Goal: Transaction & Acquisition: Purchase product/service

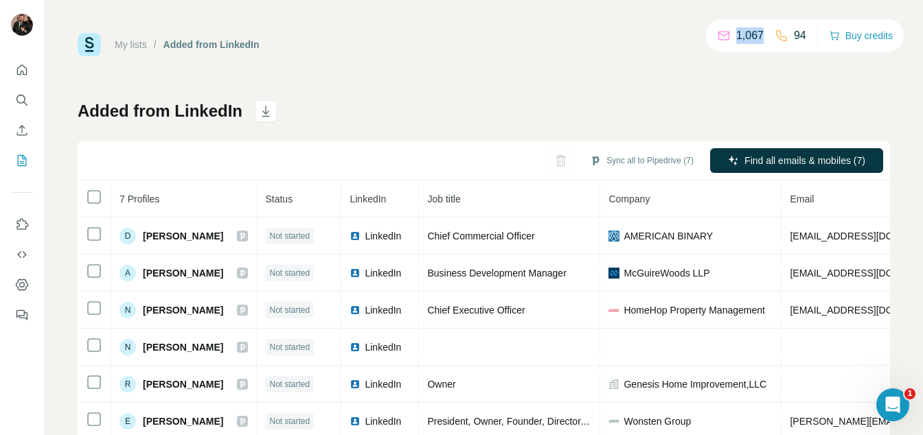
drag, startPoint x: 758, startPoint y: 35, endPoint x: 713, endPoint y: 36, distance: 44.7
click at [717, 36] on div "1,067 94" at bounding box center [761, 35] width 89 height 19
drag, startPoint x: 804, startPoint y: 36, endPoint x: 767, endPoint y: 37, distance: 36.4
click at [767, 37] on div "1,067 94 Buy credits" at bounding box center [805, 35] width 198 height 33
click at [759, 74] on div "My lists / Added from LinkedIn 1,067 94 Buy credits Added from LinkedIn Sync al…" at bounding box center [484, 255] width 813 height 444
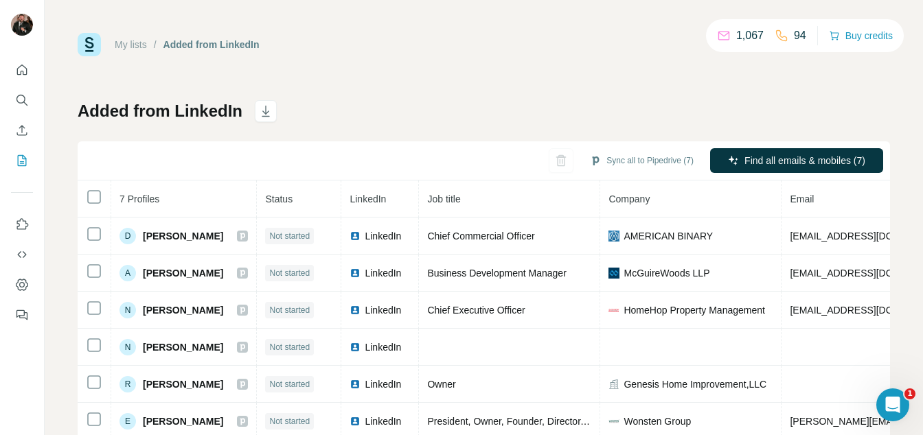
click at [634, 201] on span "Company" at bounding box center [629, 199] width 41 height 11
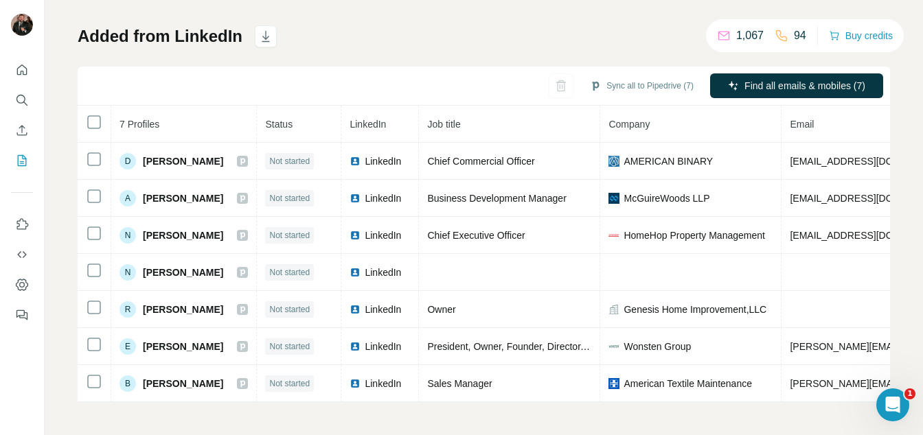
scroll to position [82, 0]
drag, startPoint x: 710, startPoint y: 32, endPoint x: 804, endPoint y: 36, distance: 94.2
click at [804, 36] on div "1,067 94 Buy credits" at bounding box center [805, 35] width 198 height 33
copy div "1,067 94"
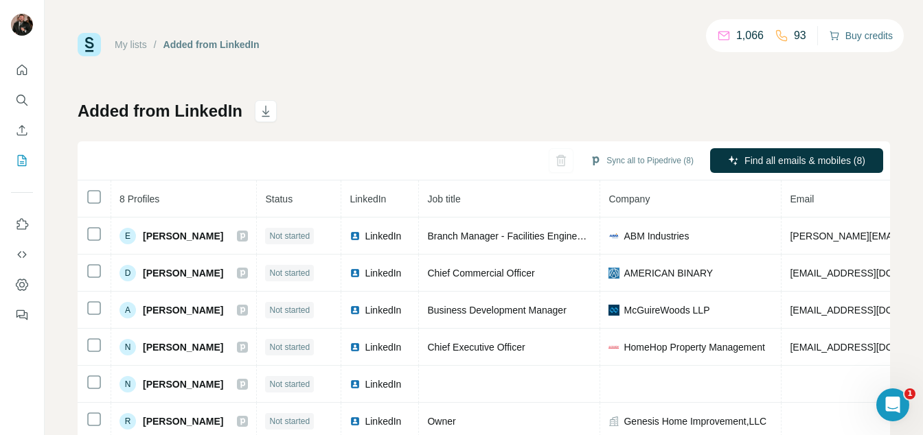
click at [853, 31] on button "Buy credits" at bounding box center [861, 35] width 64 height 19
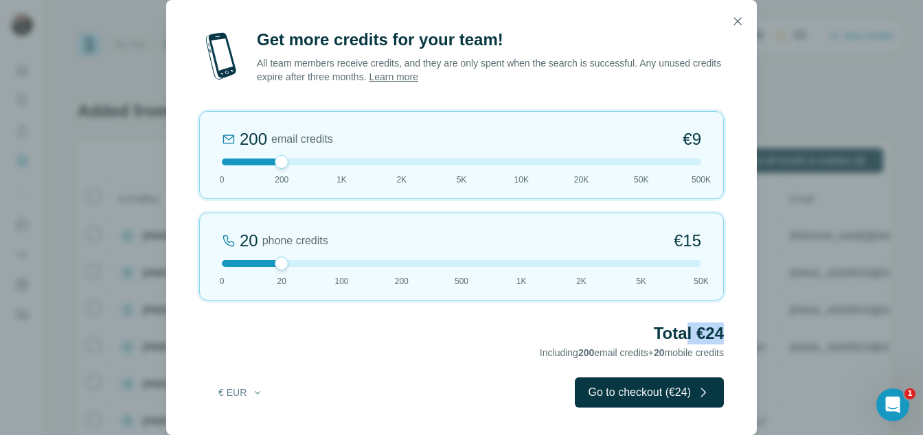
drag, startPoint x: 725, startPoint y: 337, endPoint x: 681, endPoint y: 335, distance: 43.3
click at [681, 335] on div "Get more credits for your team! All team members receive credits, and they are …" at bounding box center [461, 232] width 591 height 407
click at [337, 267] on div "20 phone credits €[PHONE_NUMBER] 1K 2K 5K 50K" at bounding box center [461, 257] width 525 height 88
click at [520, 260] on div at bounding box center [461, 263] width 479 height 7
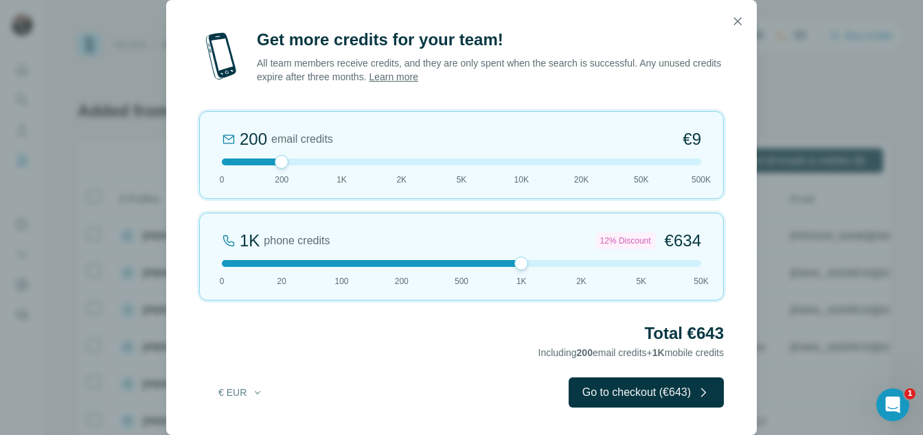
click at [392, 267] on div "1K phone credits 12% Discount €634 0 20 100 200 500 1K 2K 5K 50K" at bounding box center [461, 257] width 525 height 88
click at [339, 265] on div at bounding box center [461, 263] width 479 height 7
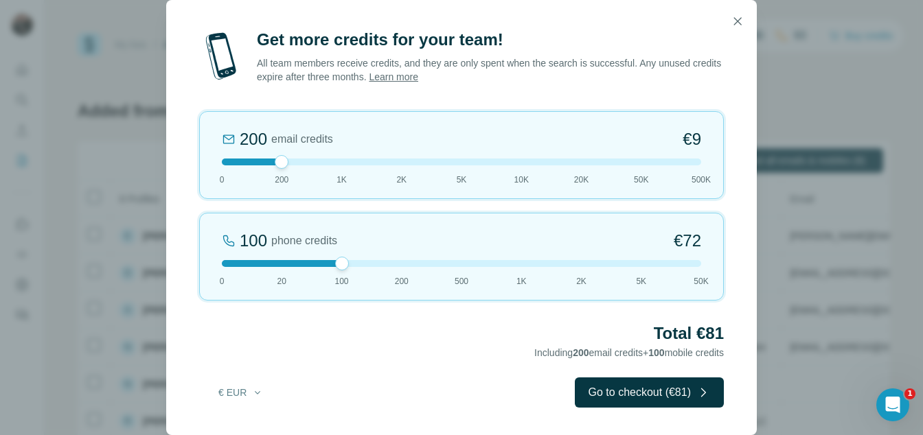
click at [285, 267] on div at bounding box center [461, 263] width 479 height 7
click at [336, 165] on div at bounding box center [461, 162] width 479 height 7
drag, startPoint x: 276, startPoint y: 264, endPoint x: 207, endPoint y: 271, distance: 69.8
click at [207, 271] on div "20 phone credits €[PHONE_NUMBER] 1K 2K 5K 50K" at bounding box center [461, 257] width 525 height 88
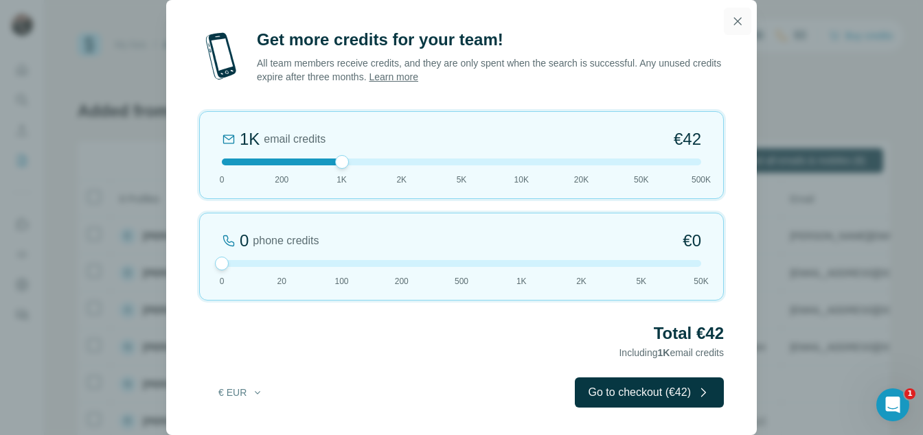
click at [734, 19] on icon "button" at bounding box center [738, 21] width 14 height 14
